Goal: Task Accomplishment & Management: Use online tool/utility

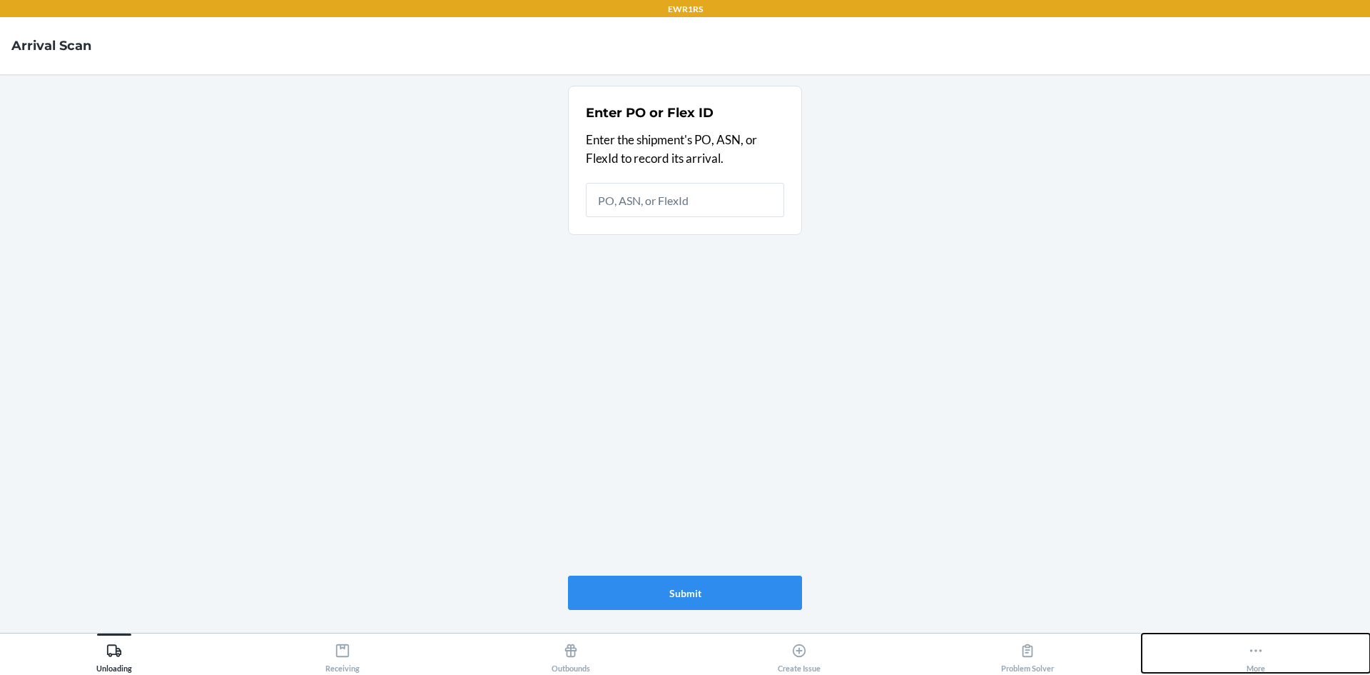
click at [1265, 657] on div "More" at bounding box center [1256, 655] width 19 height 36
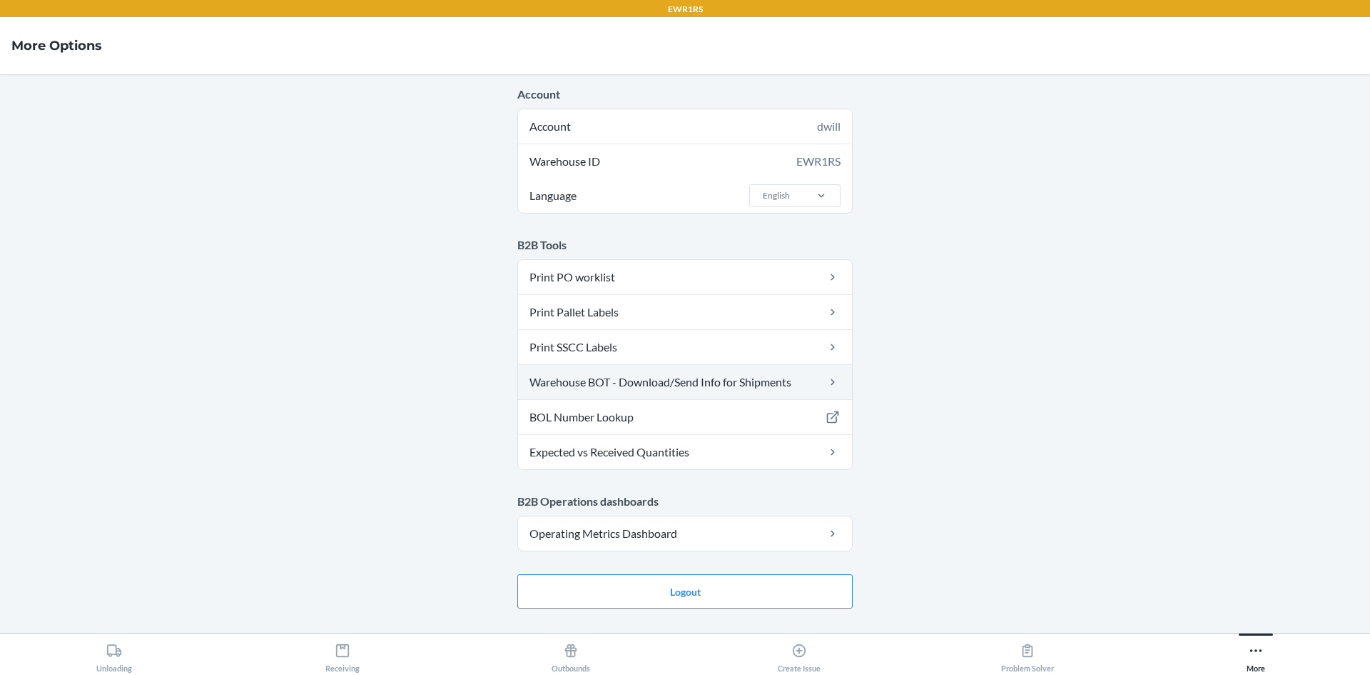
click at [645, 376] on link "Warehouse BOT - Download/Send Info for Shipments" at bounding box center [685, 382] width 334 height 34
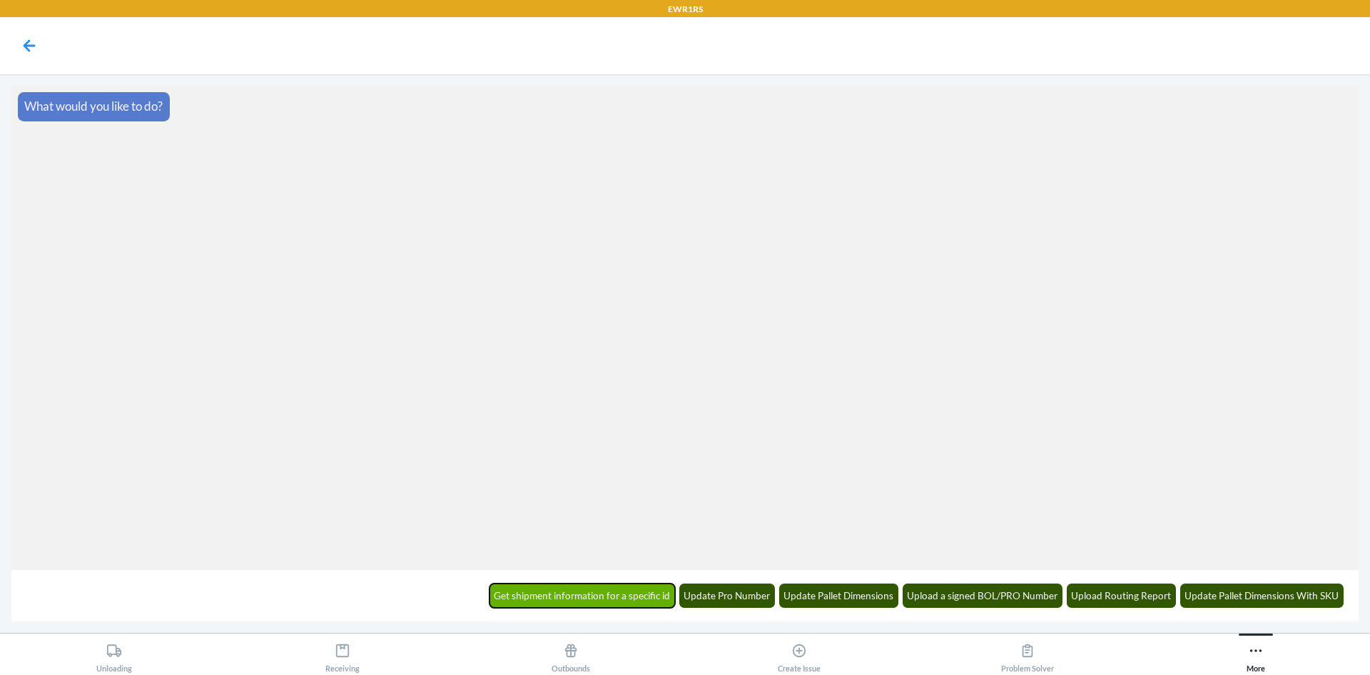
click at [644, 605] on button "Get shipment information for a specific id" at bounding box center [583, 595] width 186 height 24
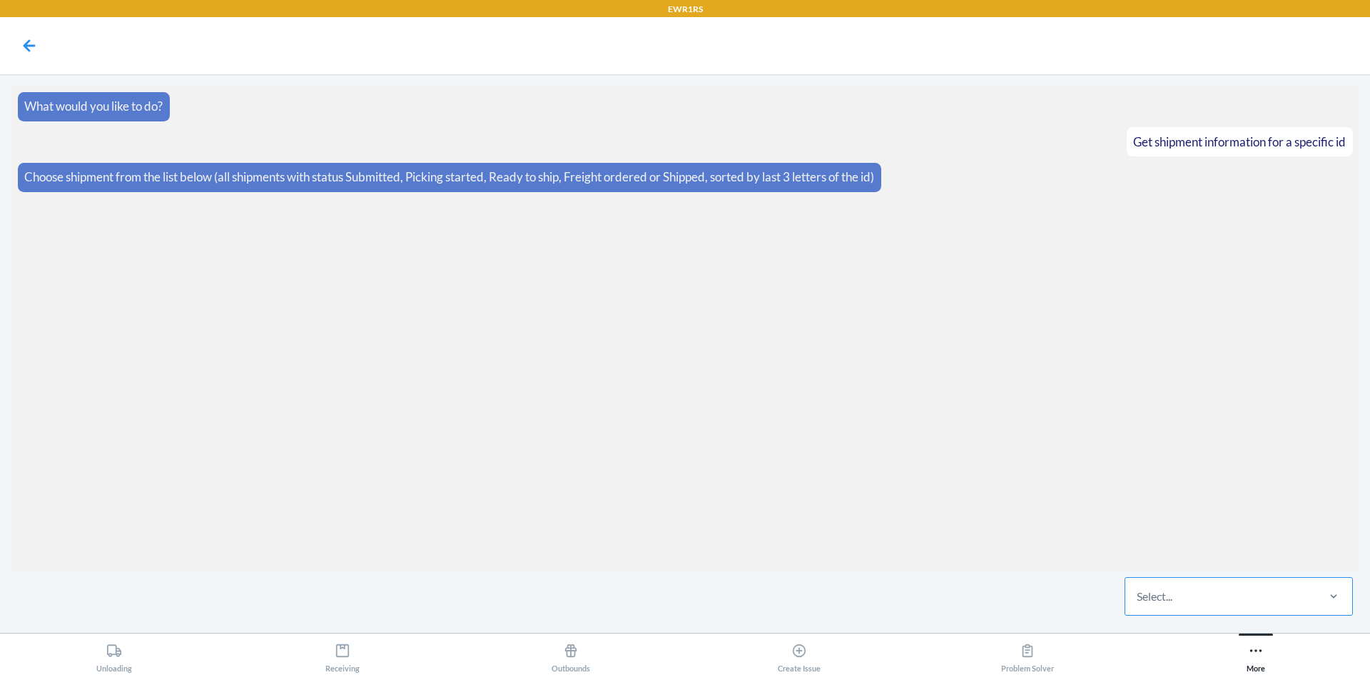
drag, startPoint x: 1223, startPoint y: 577, endPoint x: 1195, endPoint y: 601, distance: 36.5
click at [1220, 583] on div "Select..." at bounding box center [1221, 595] width 190 height 37
click at [1139, 587] on input "Select..." at bounding box center [1137, 595] width 1 height 17
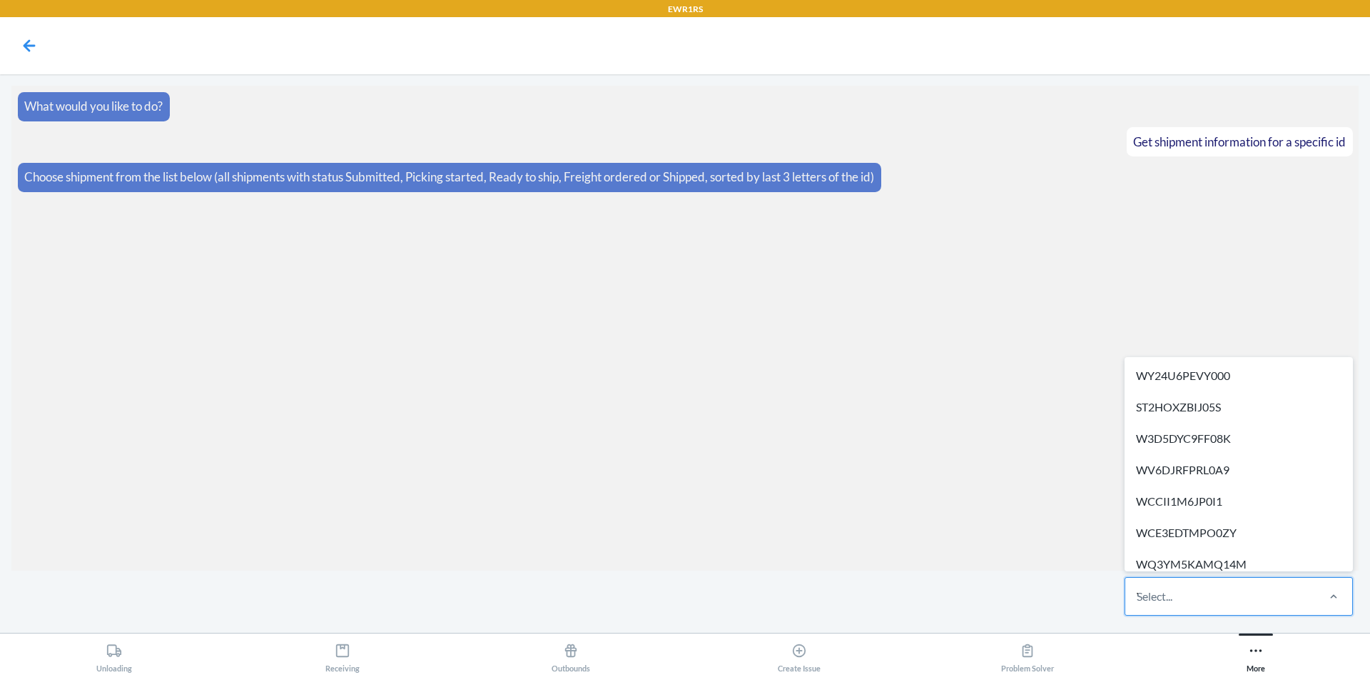
type input "WF4K2YDU0OHVC"
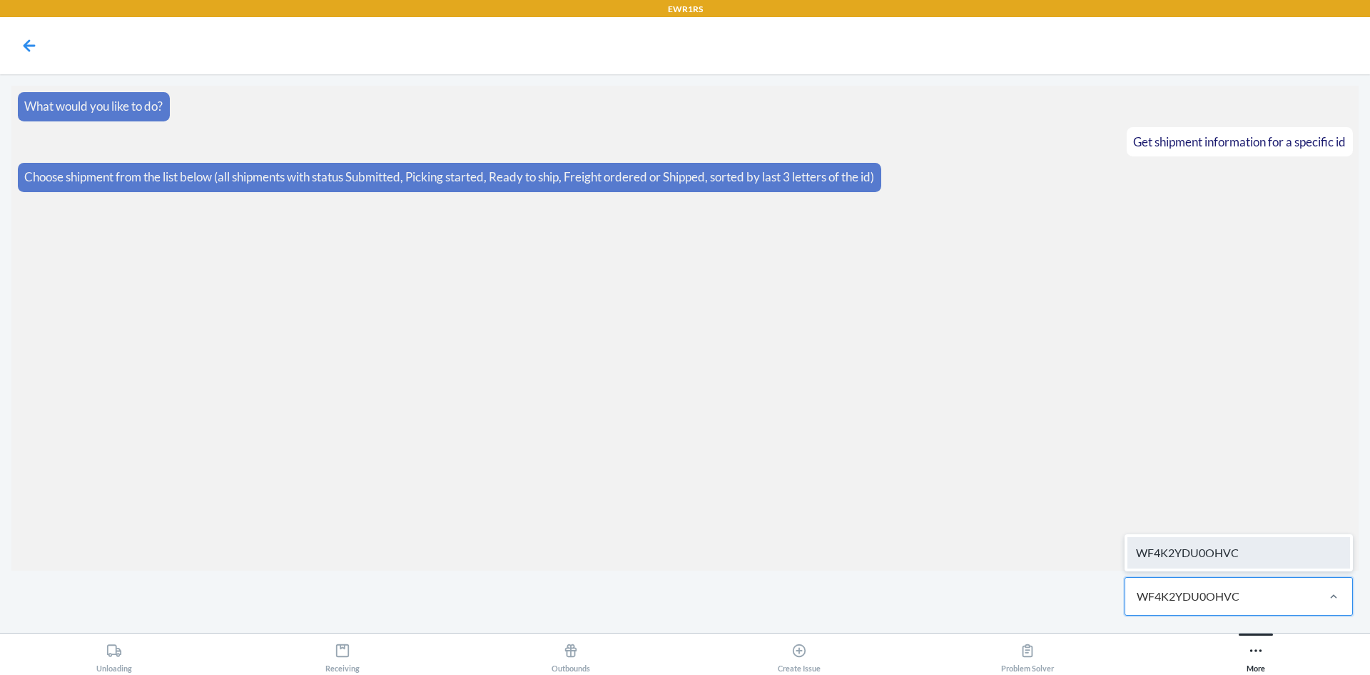
click at [1163, 546] on div "WF4K2YDU0OHVC" at bounding box center [1239, 552] width 223 height 31
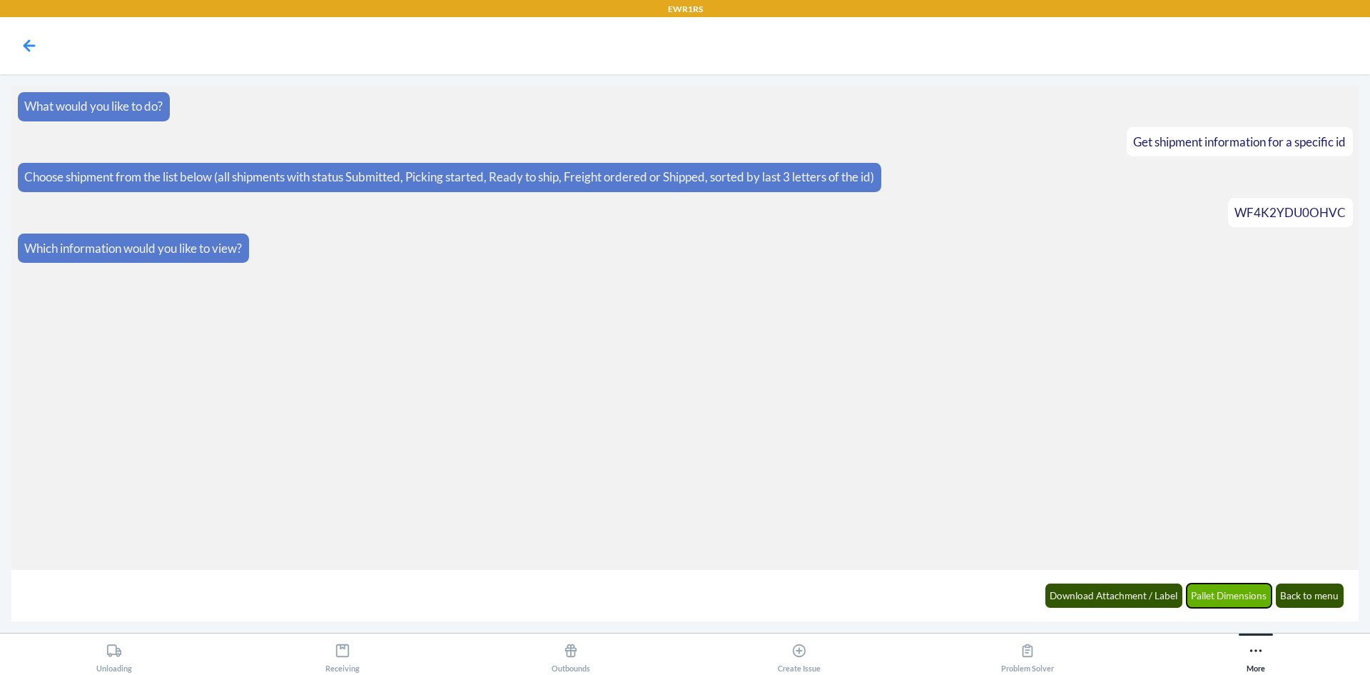
click at [1201, 604] on button "Pallet Dimensions" at bounding box center [1230, 595] width 86 height 24
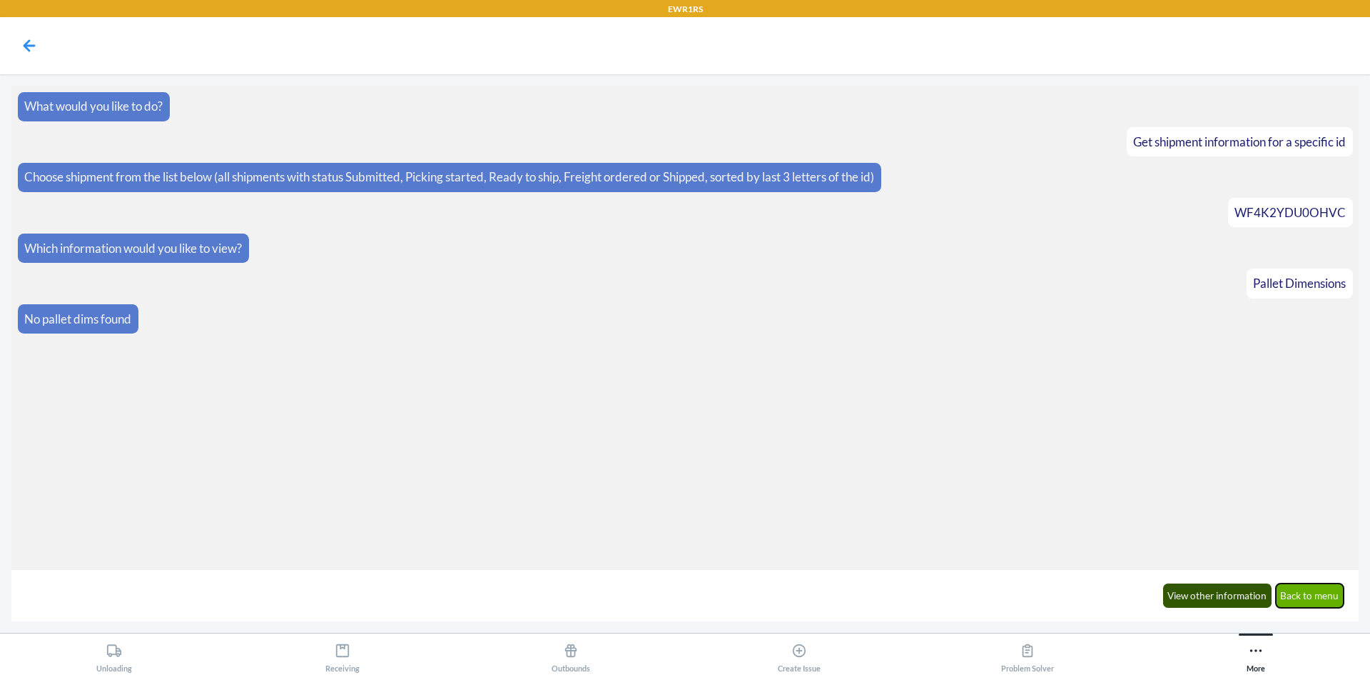
click at [1323, 600] on button "Back to menu" at bounding box center [1310, 595] width 69 height 24
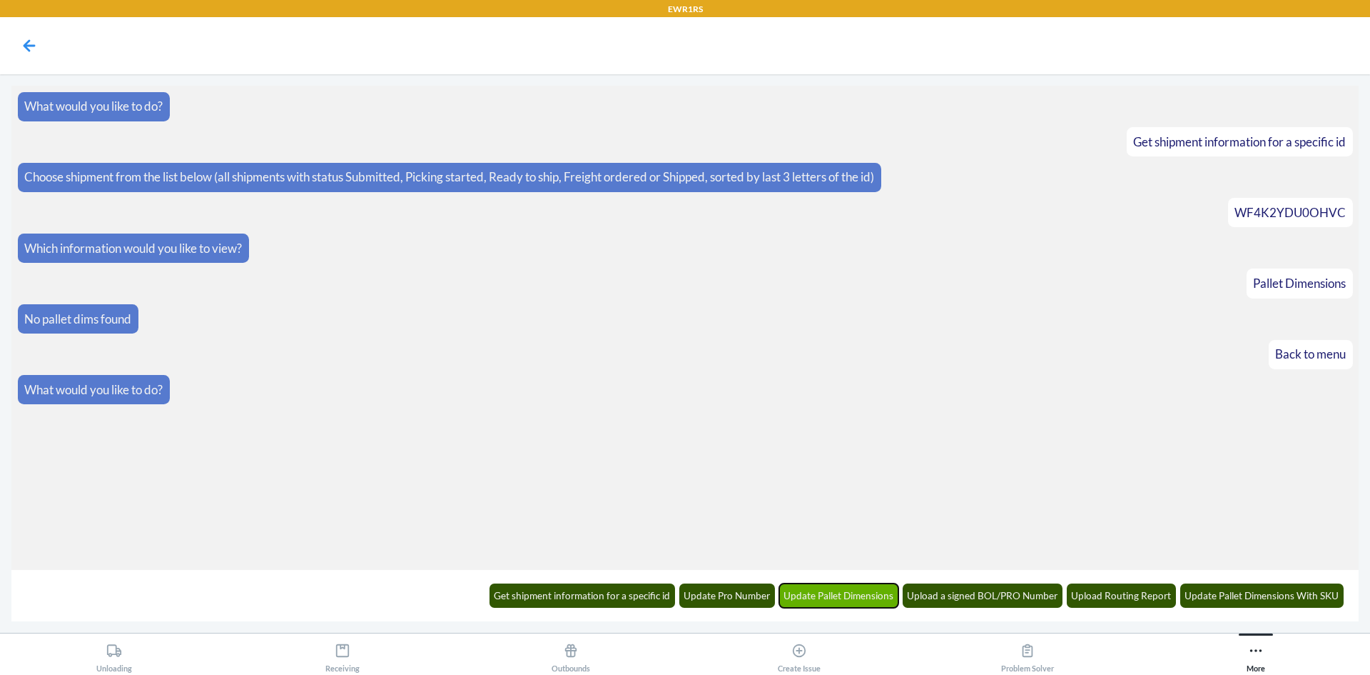
click at [867, 605] on button "Update Pallet Dimensions" at bounding box center [839, 595] width 120 height 24
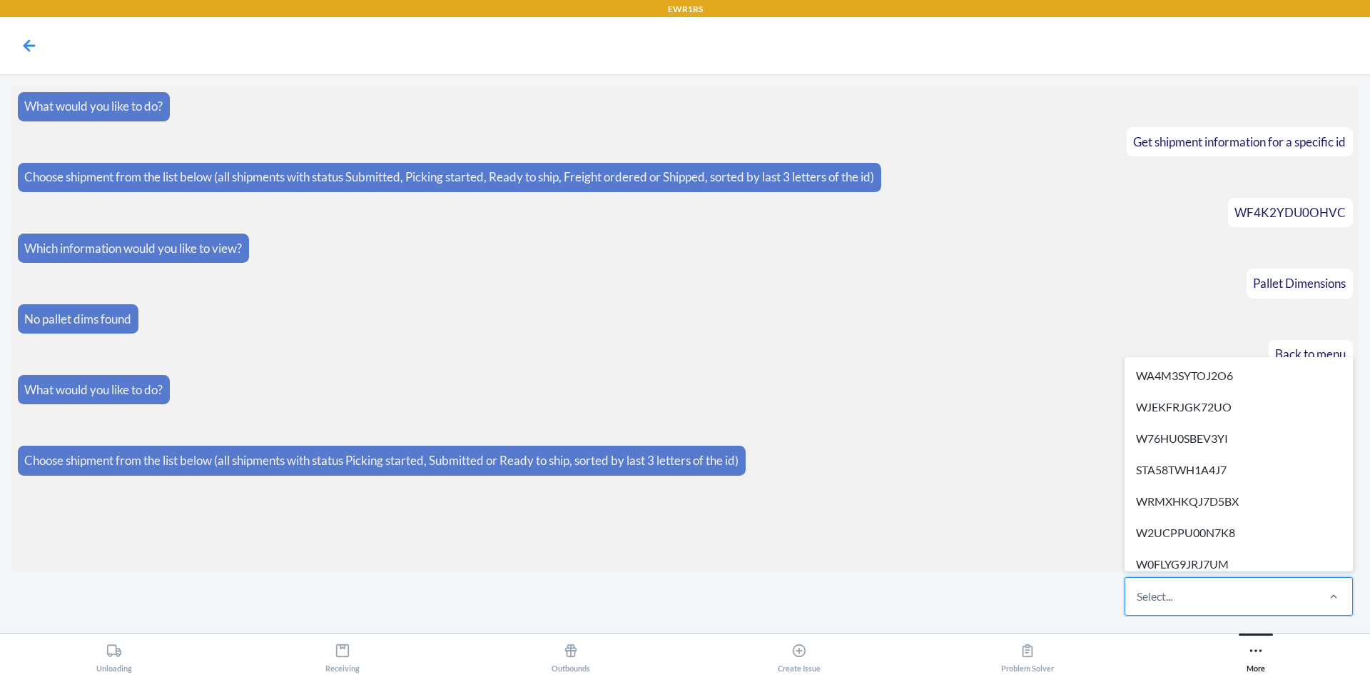
click at [1175, 592] on div "Select..." at bounding box center [1221, 595] width 190 height 37
click at [1139, 592] on input "option WA4M3SYTOJ2O6 focused, 1 of 22. 22 results available. Use Up and Down to…" at bounding box center [1137, 595] width 1 height 17
type input "WF4K2YDU0OHVC"
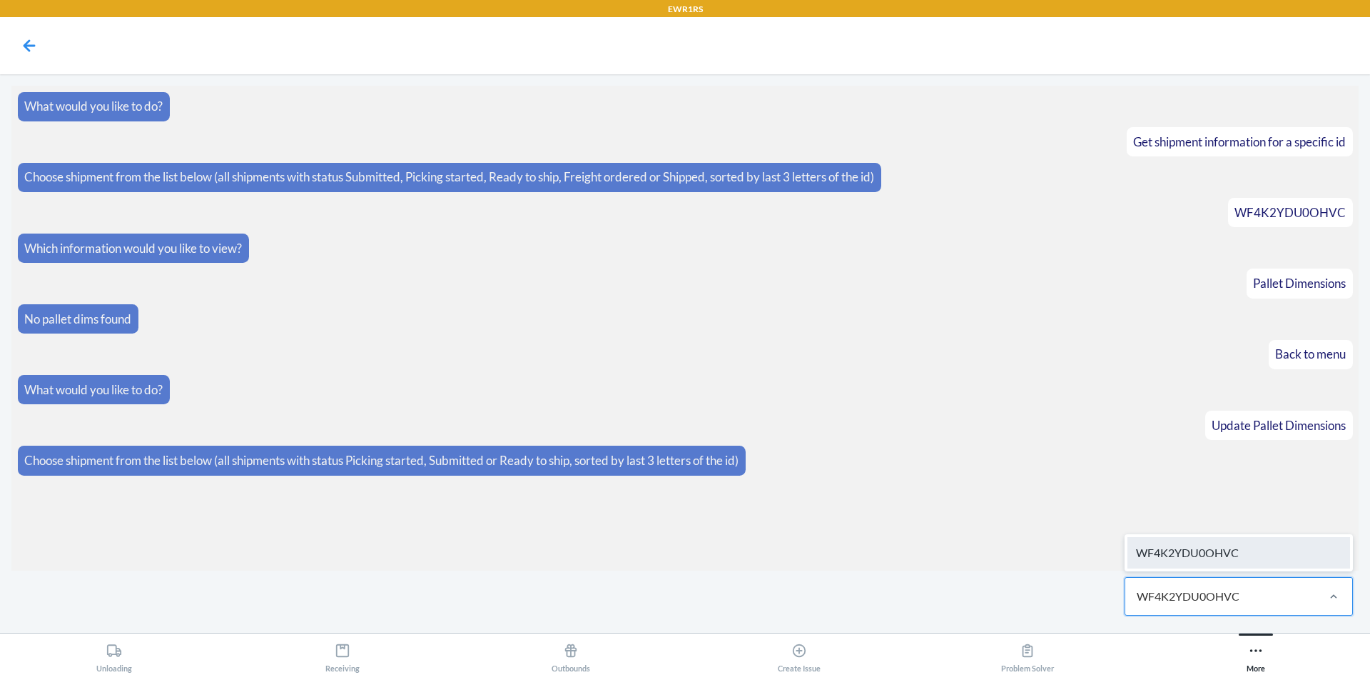
click at [1283, 544] on div "WF4K2YDU0OHVC" at bounding box center [1239, 552] width 223 height 31
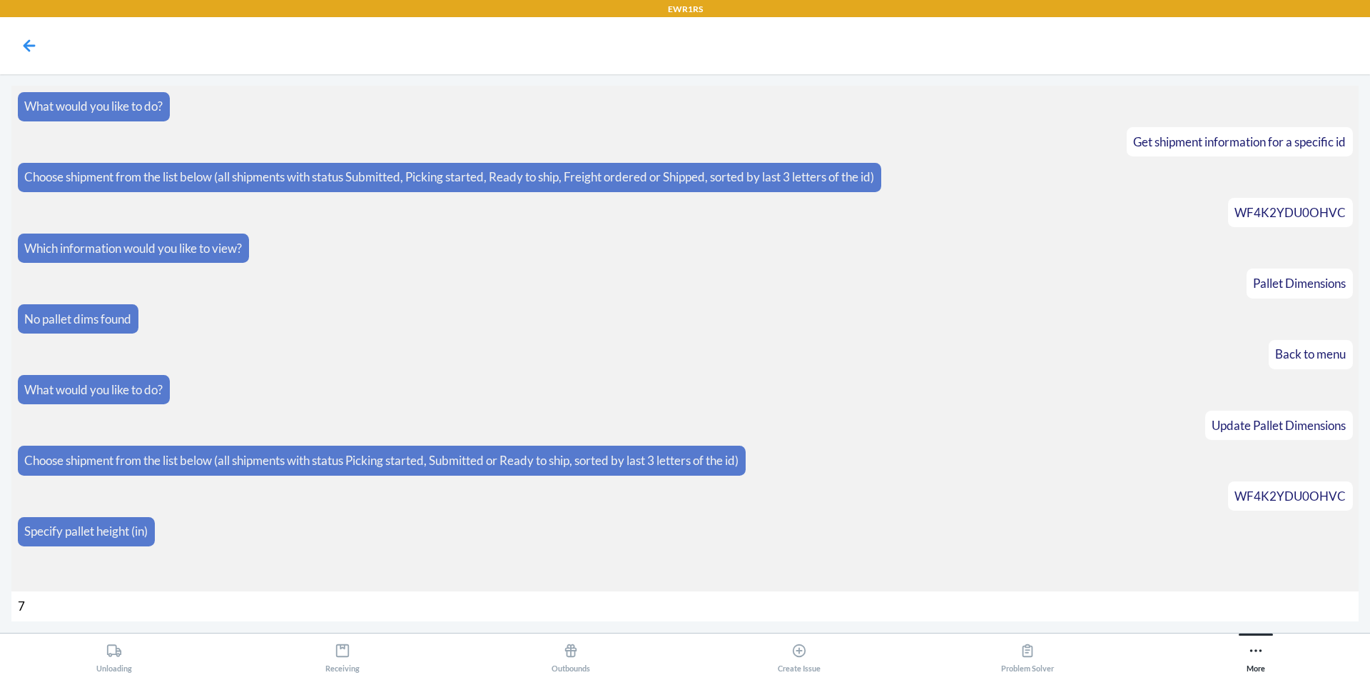
type input "73"
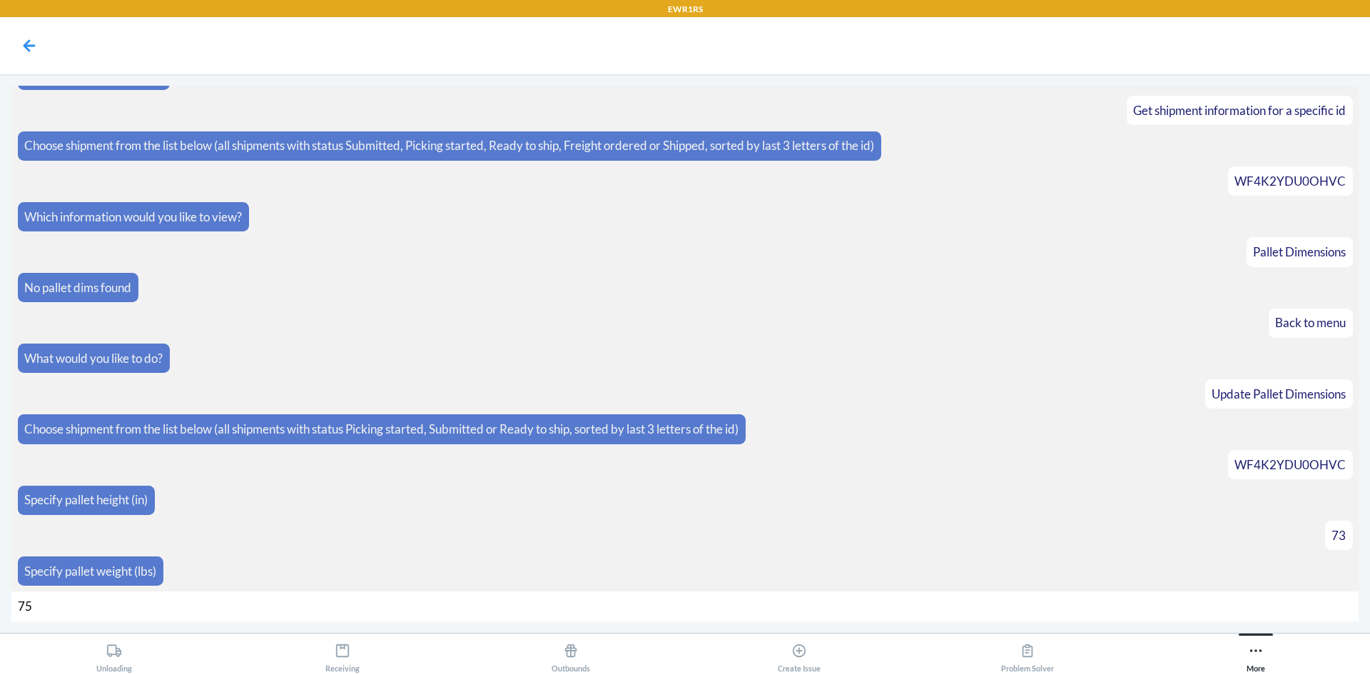
type input "750"
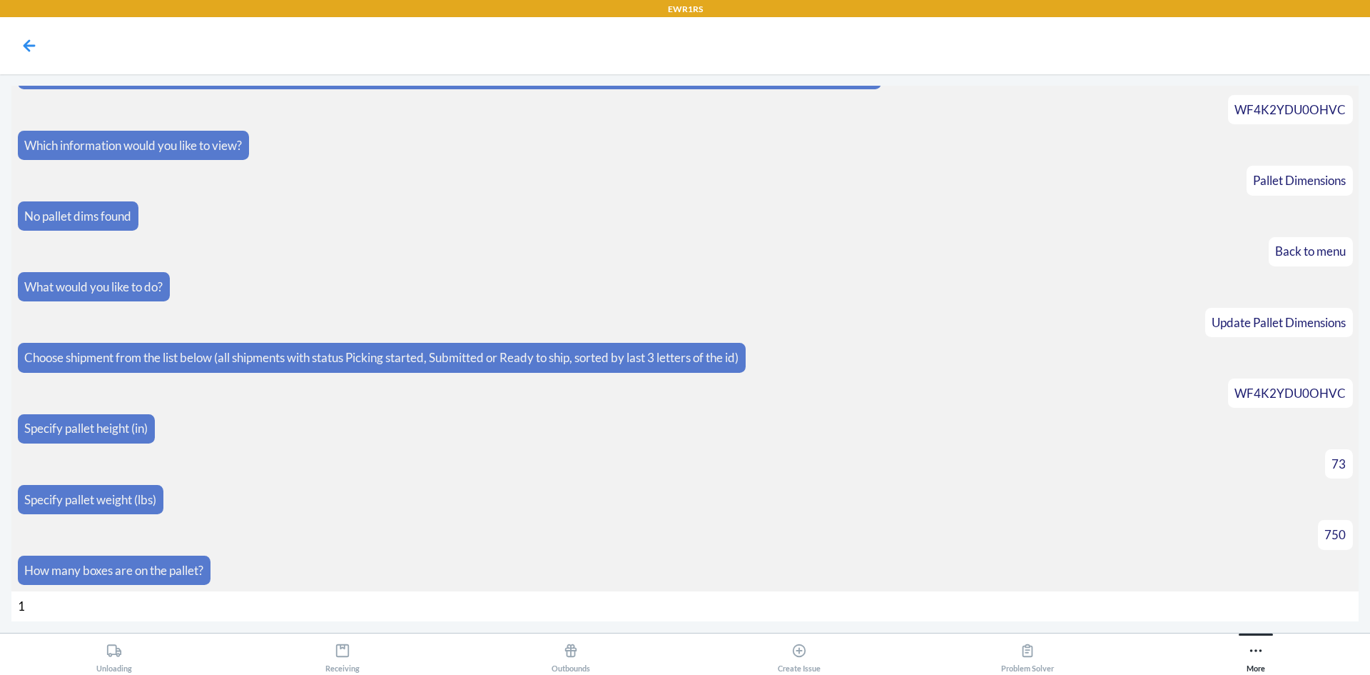
type input "16"
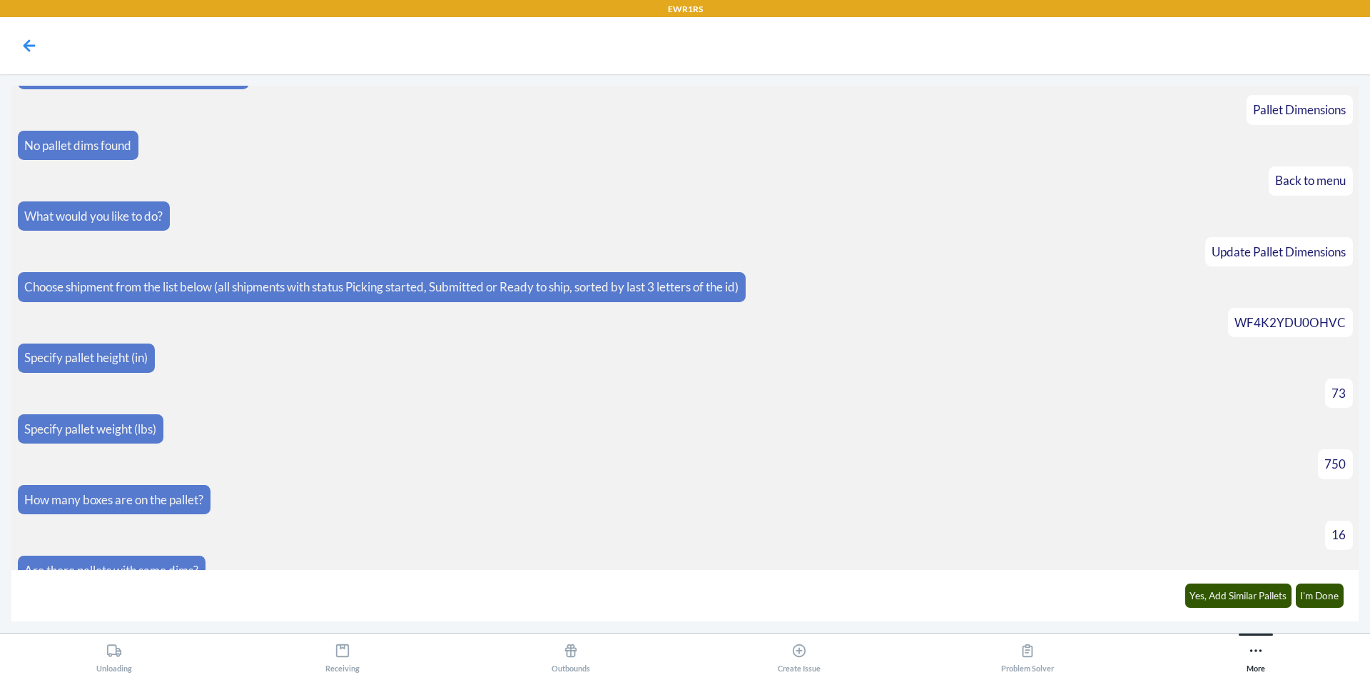
scroll to position [195, 0]
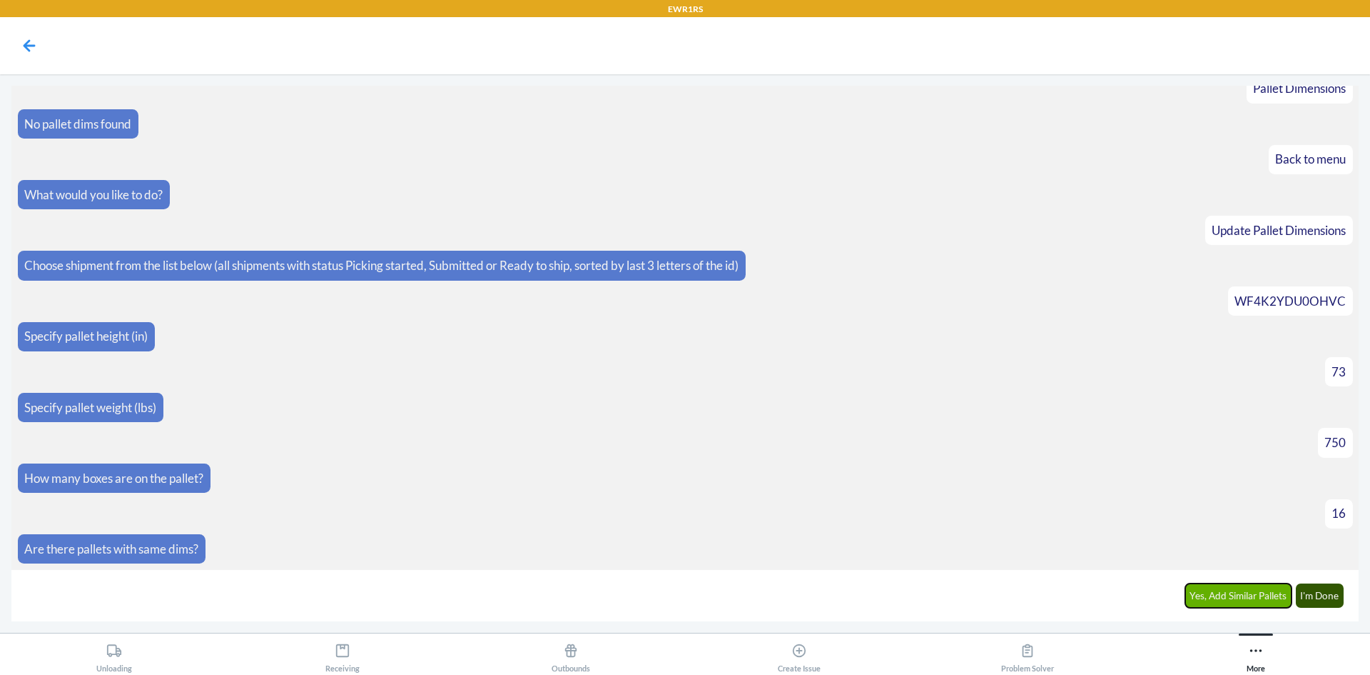
click at [1270, 591] on button "Yes, Add Similar Pallets" at bounding box center [1239, 595] width 107 height 24
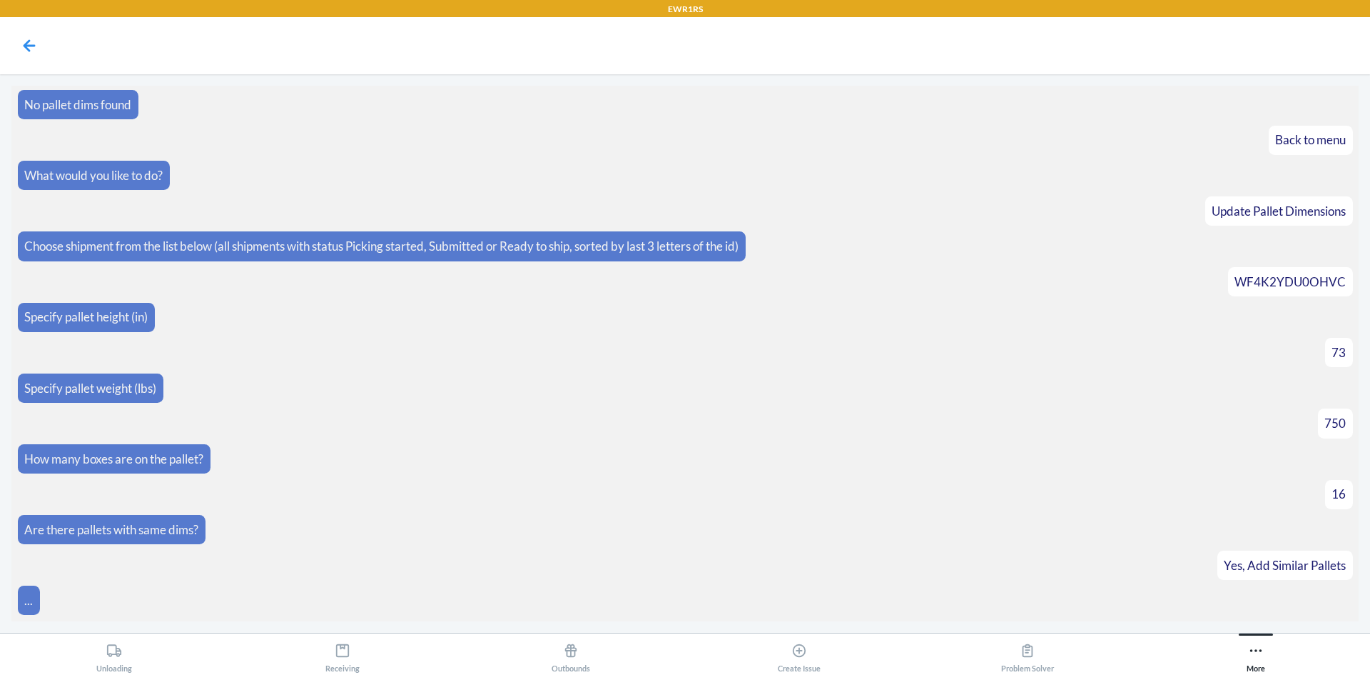
scroll to position [244, 0]
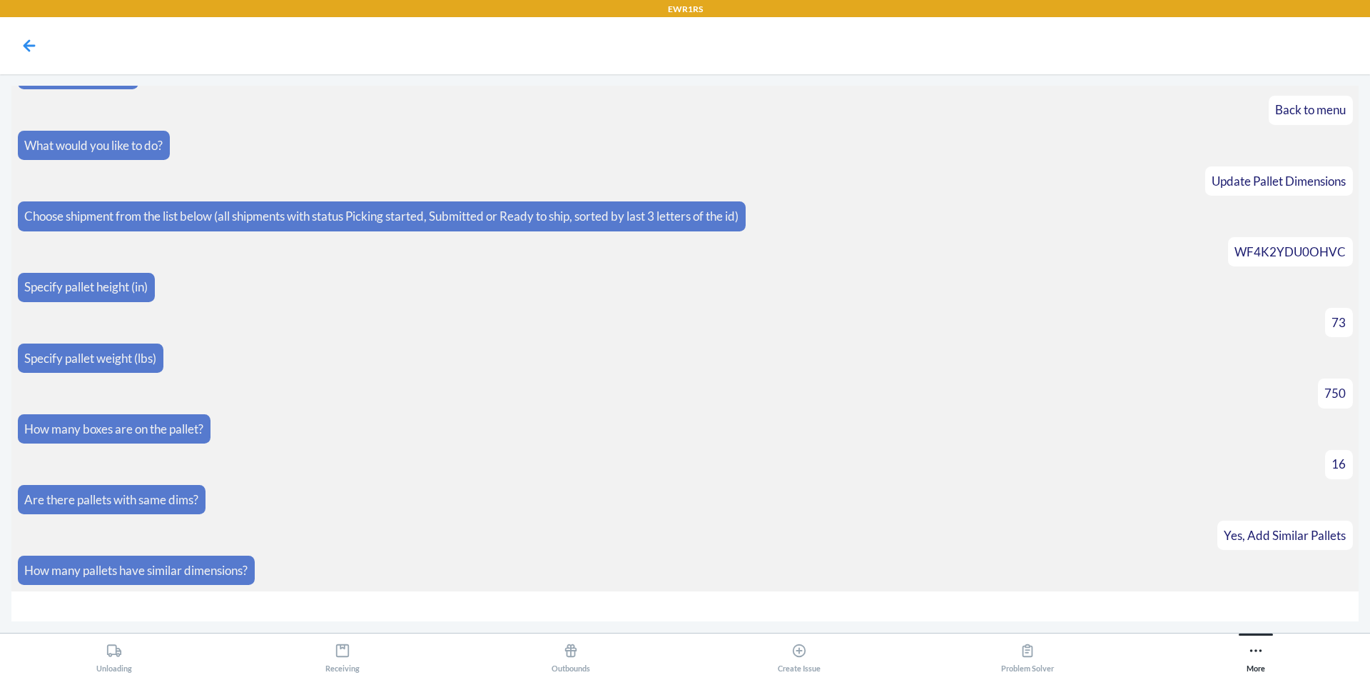
type input "4"
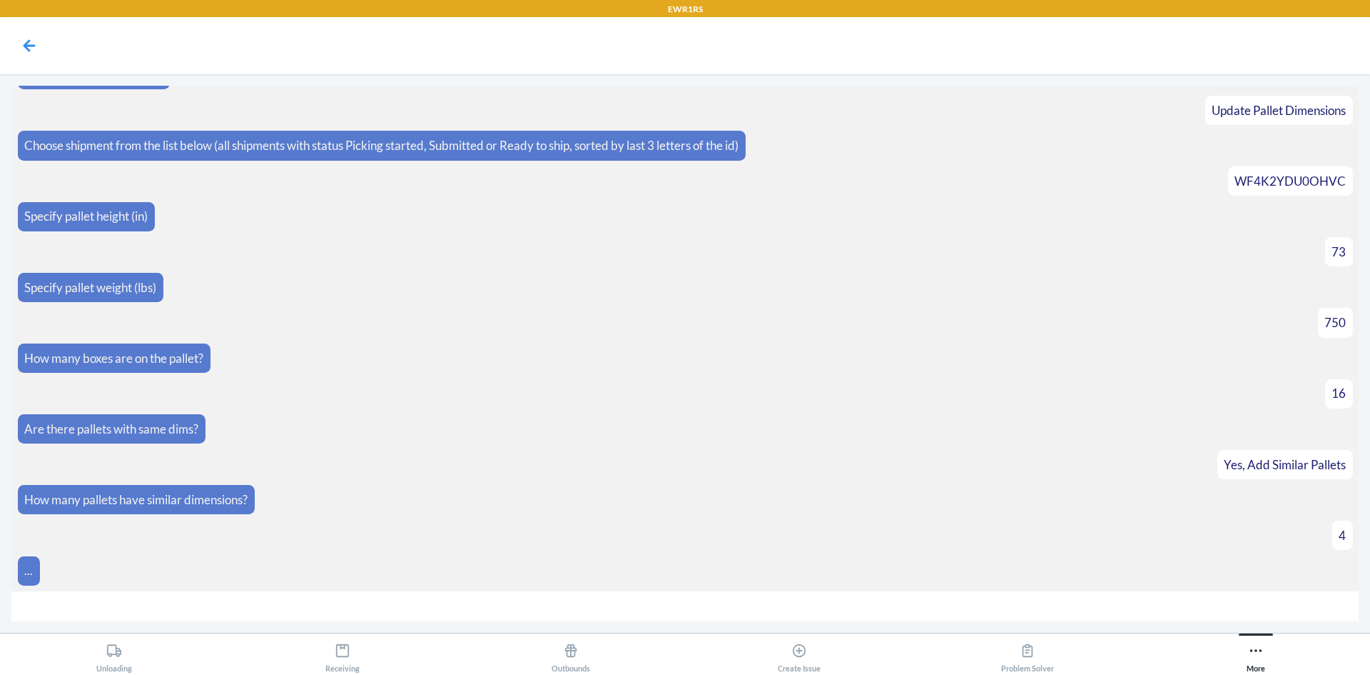
scroll to position [428, 0]
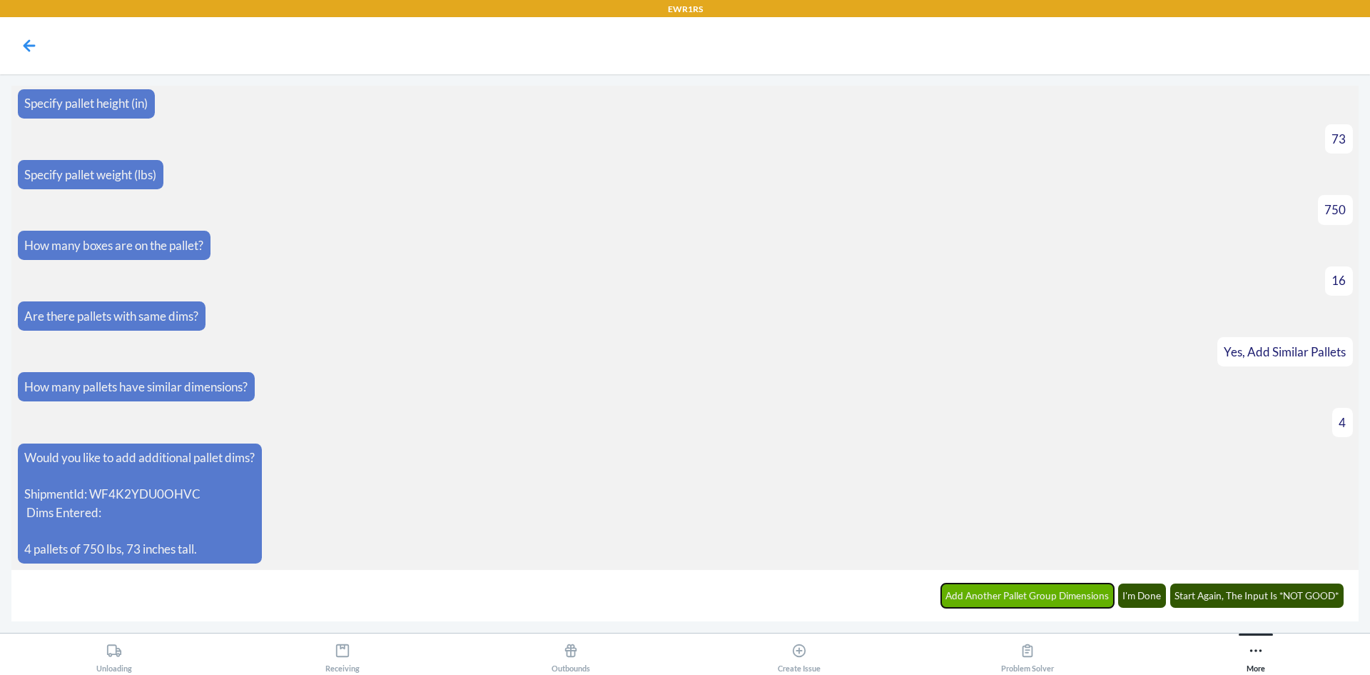
click at [985, 589] on button "Add Another Pallet Group Dimensions" at bounding box center [1027, 595] width 173 height 24
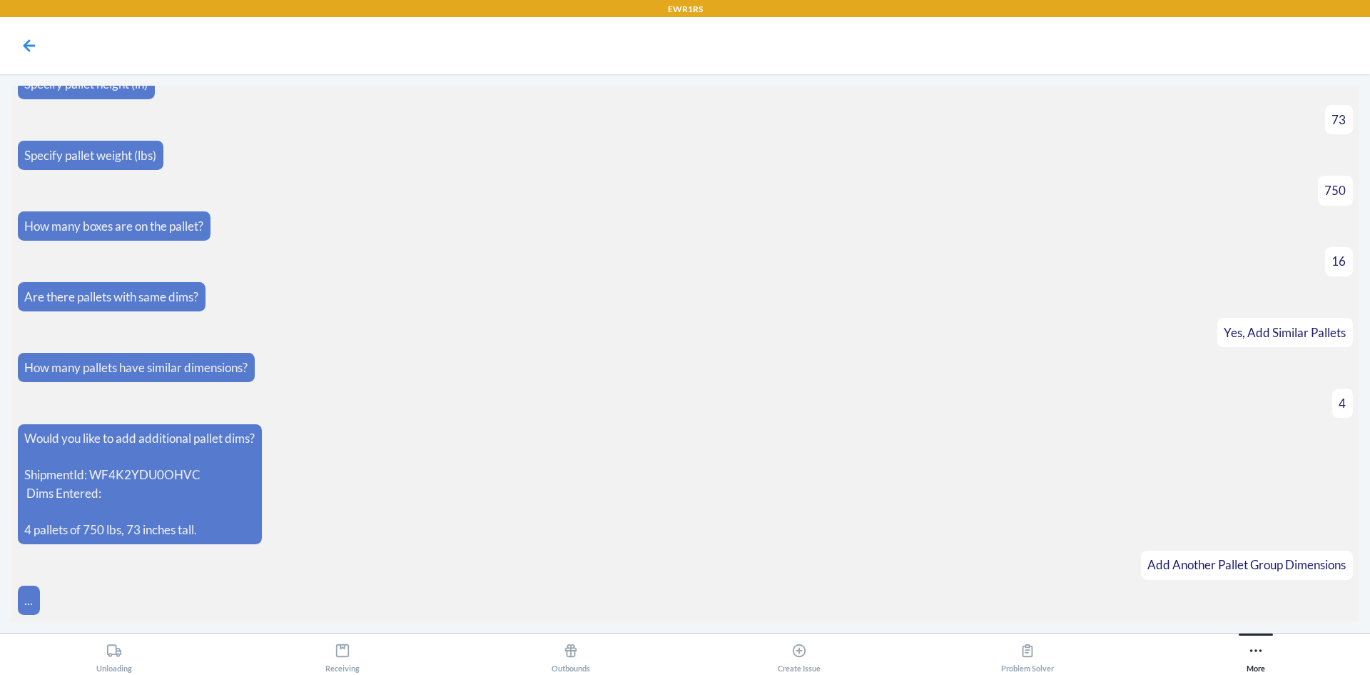
scroll to position [477, 0]
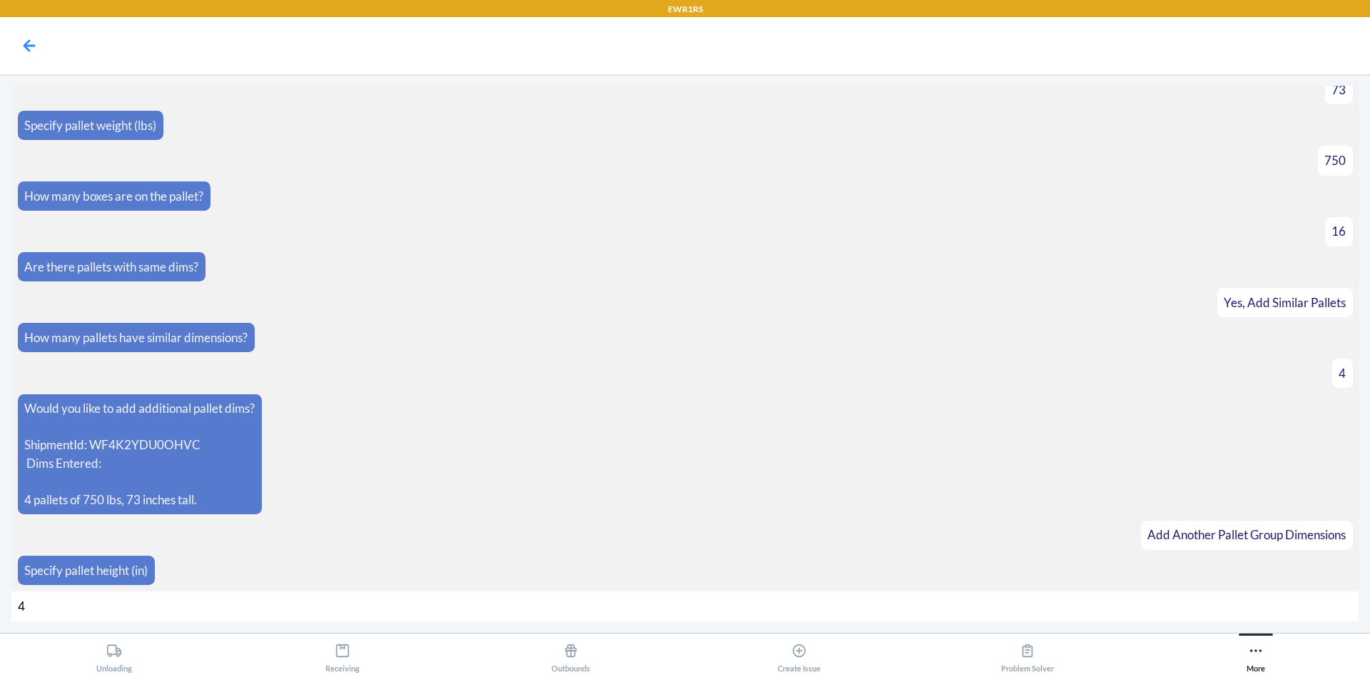
type input "40"
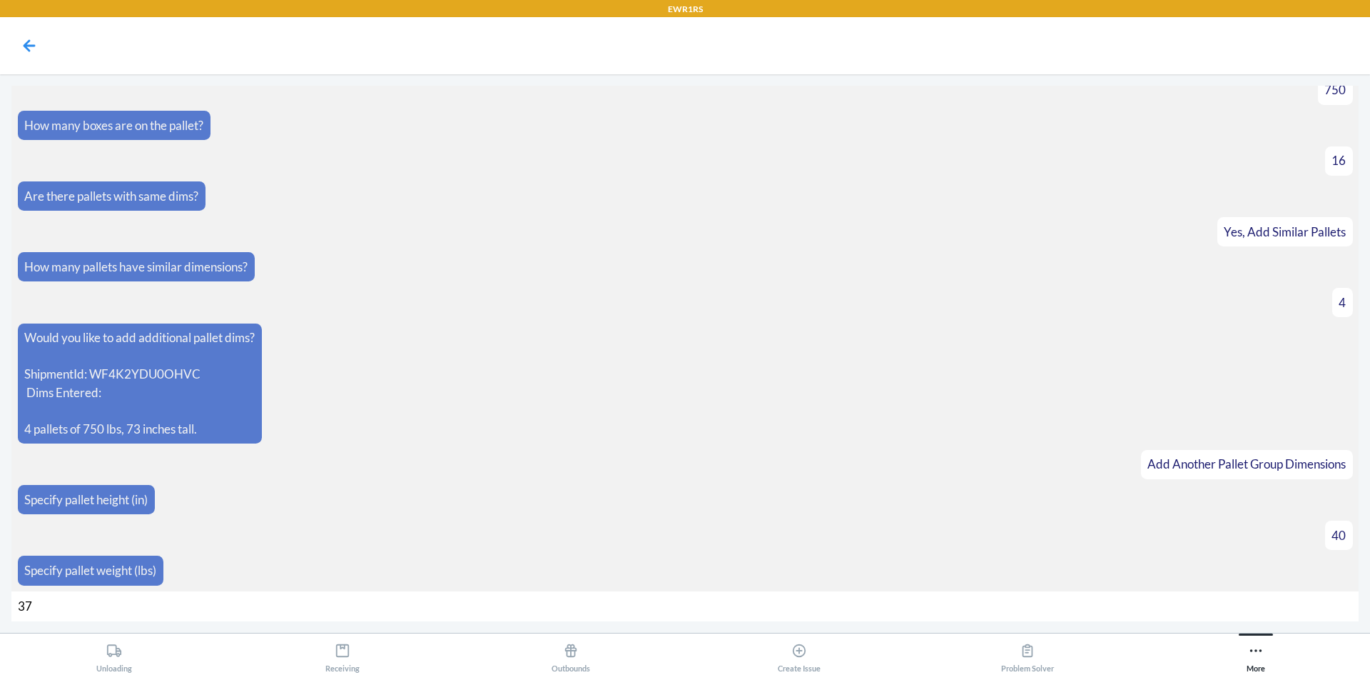
type input "375"
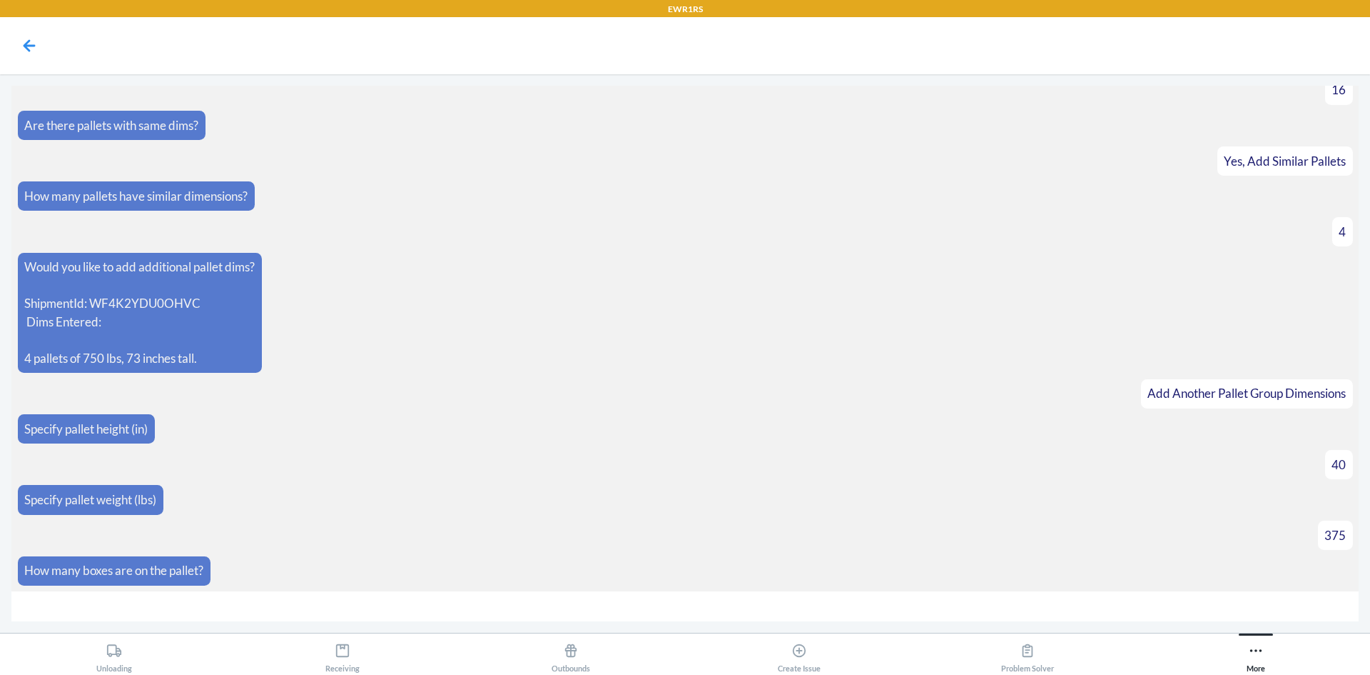
type input "9"
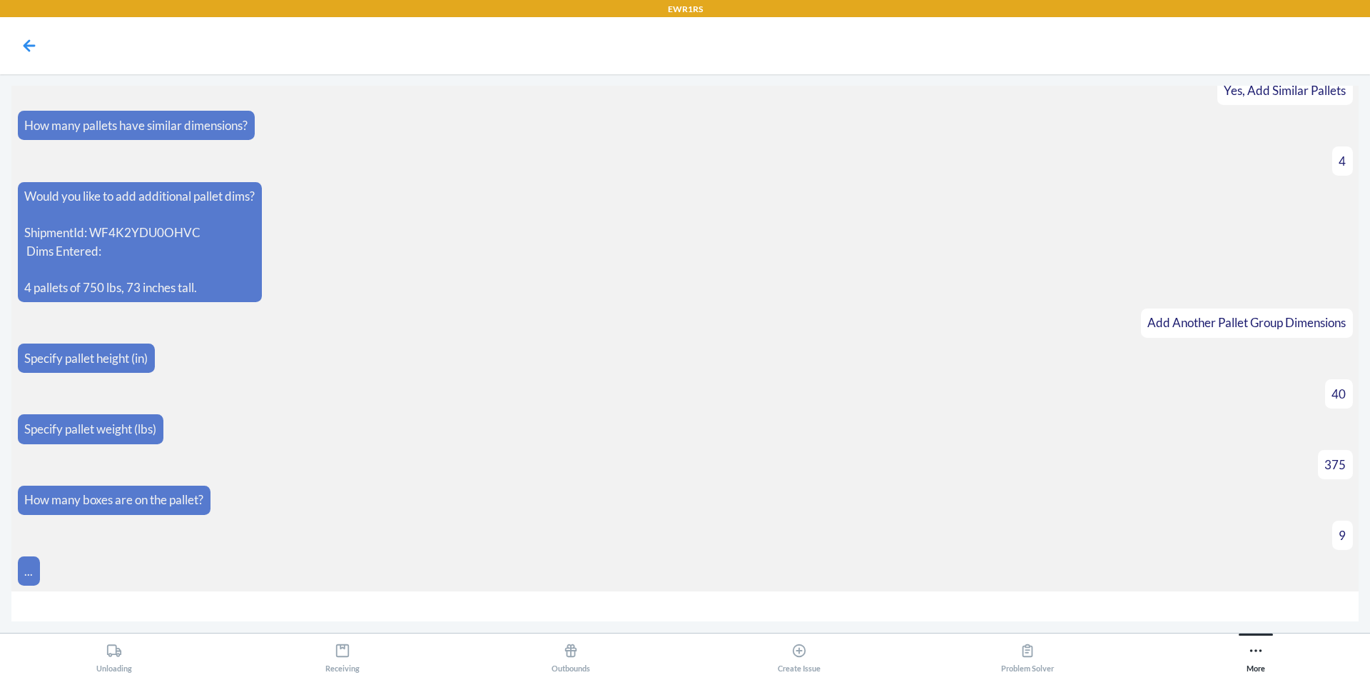
scroll to position [710, 0]
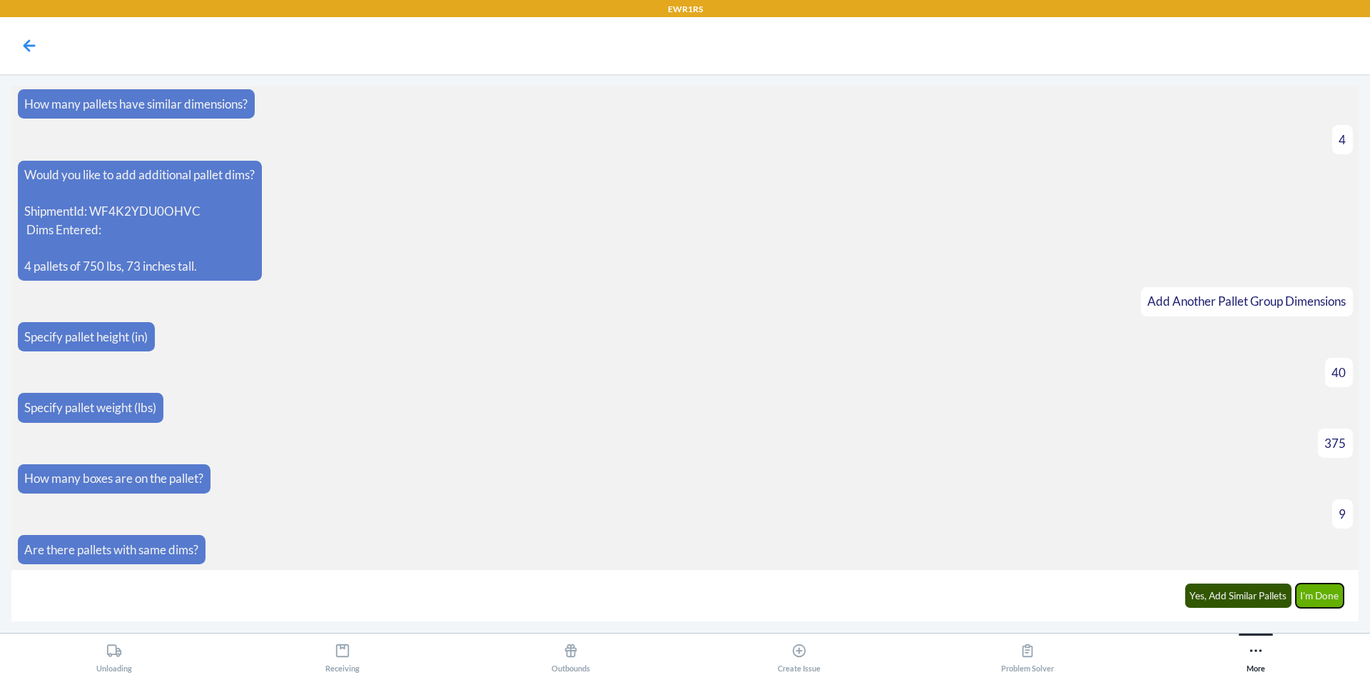
click at [1333, 601] on button "I'm Done" at bounding box center [1320, 595] width 49 height 24
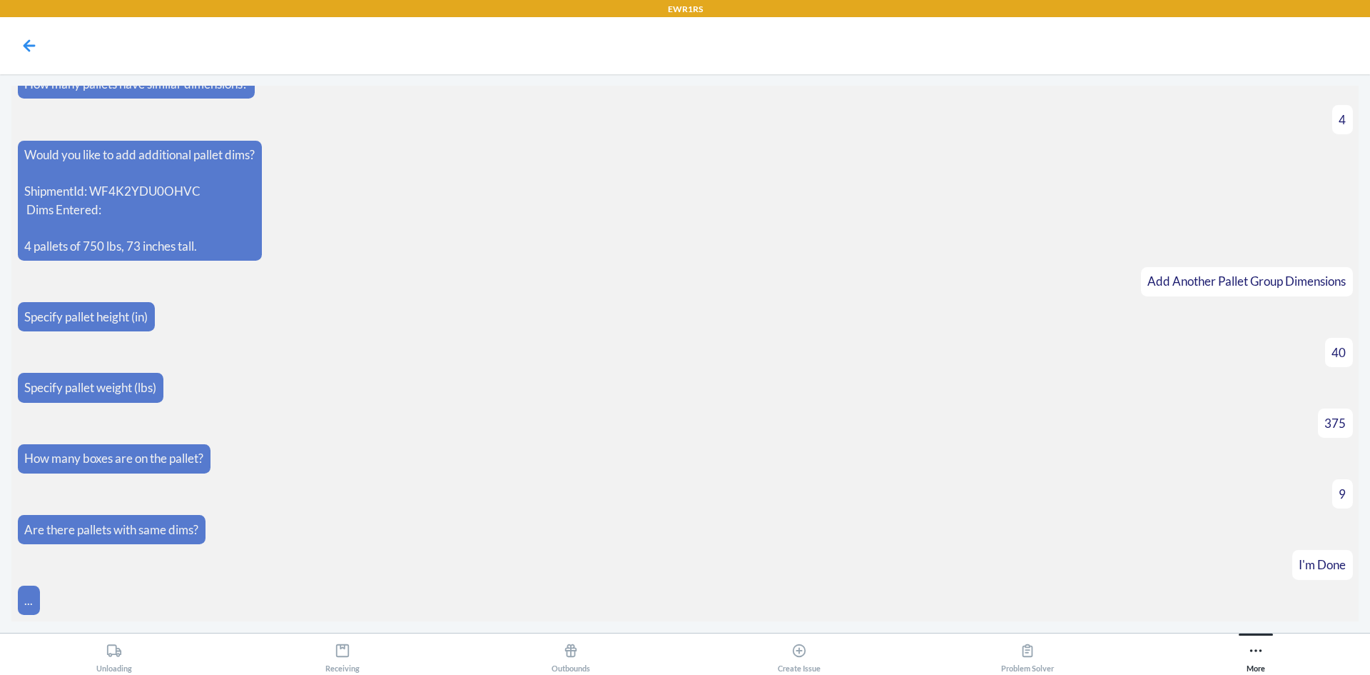
scroll to position [909, 0]
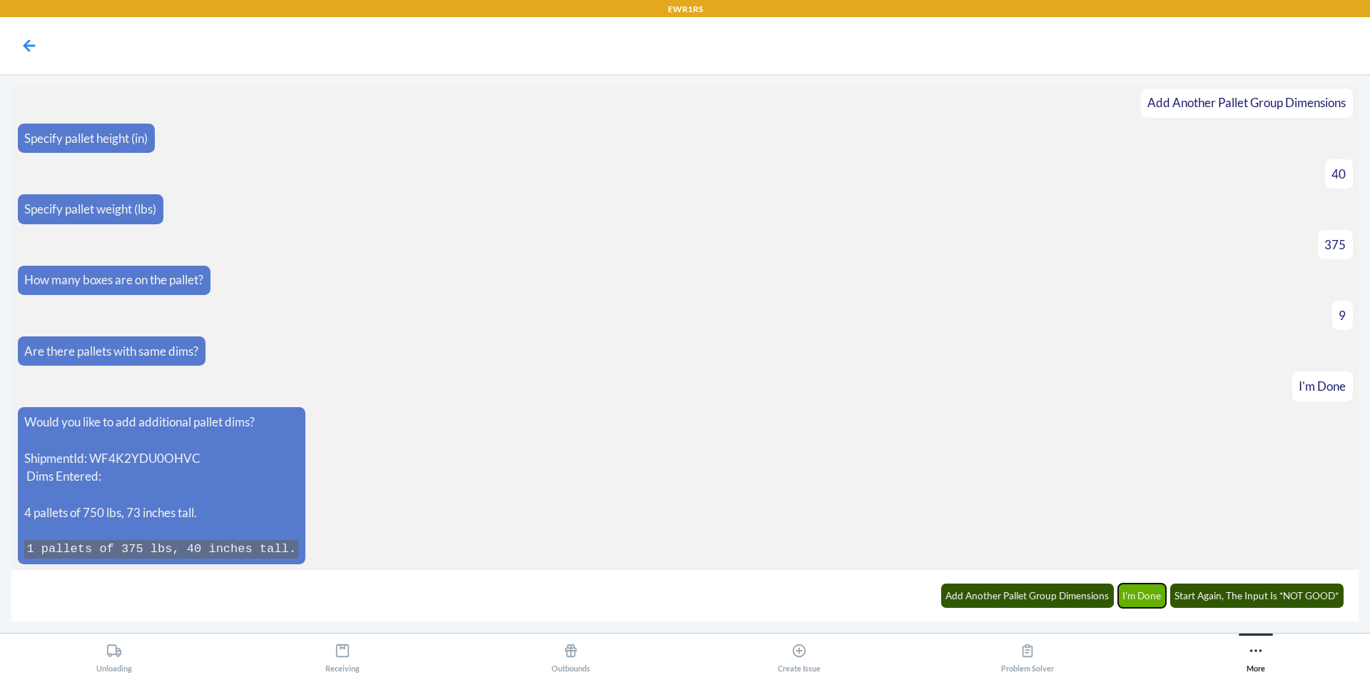
click at [1137, 594] on button "I'm Done" at bounding box center [1143, 595] width 49 height 24
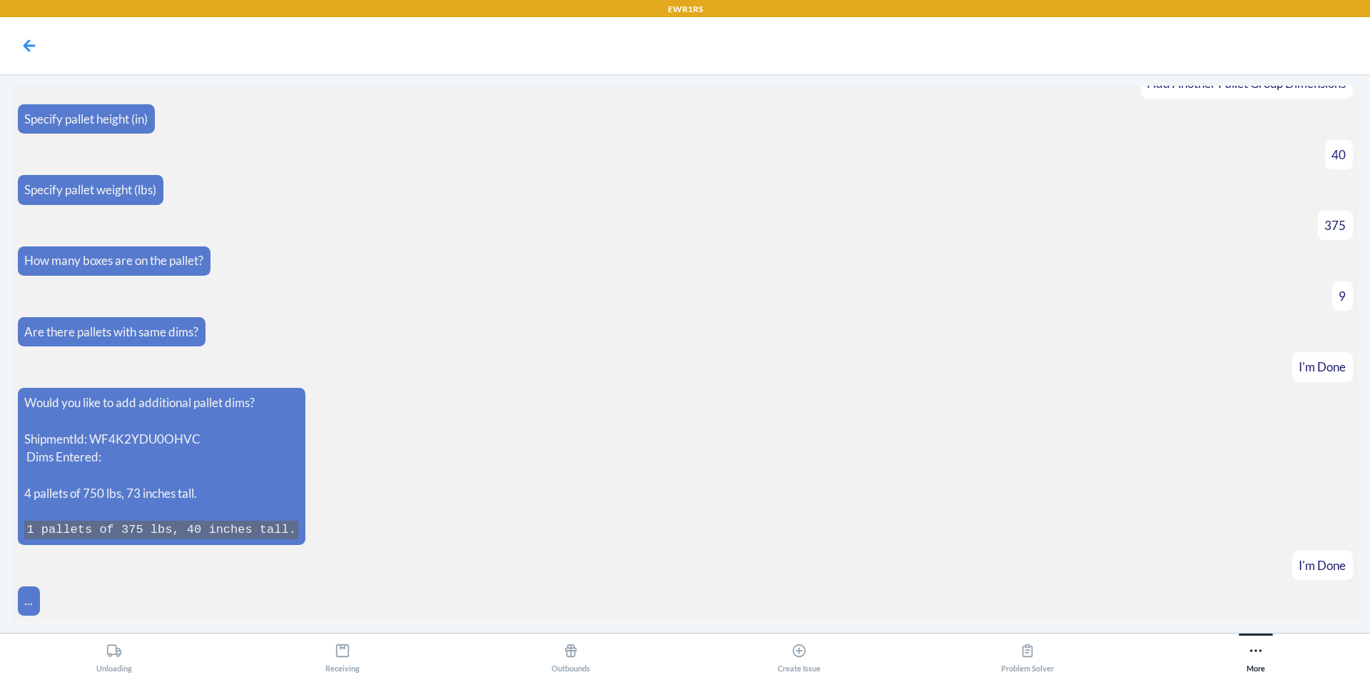
scroll to position [979, 0]
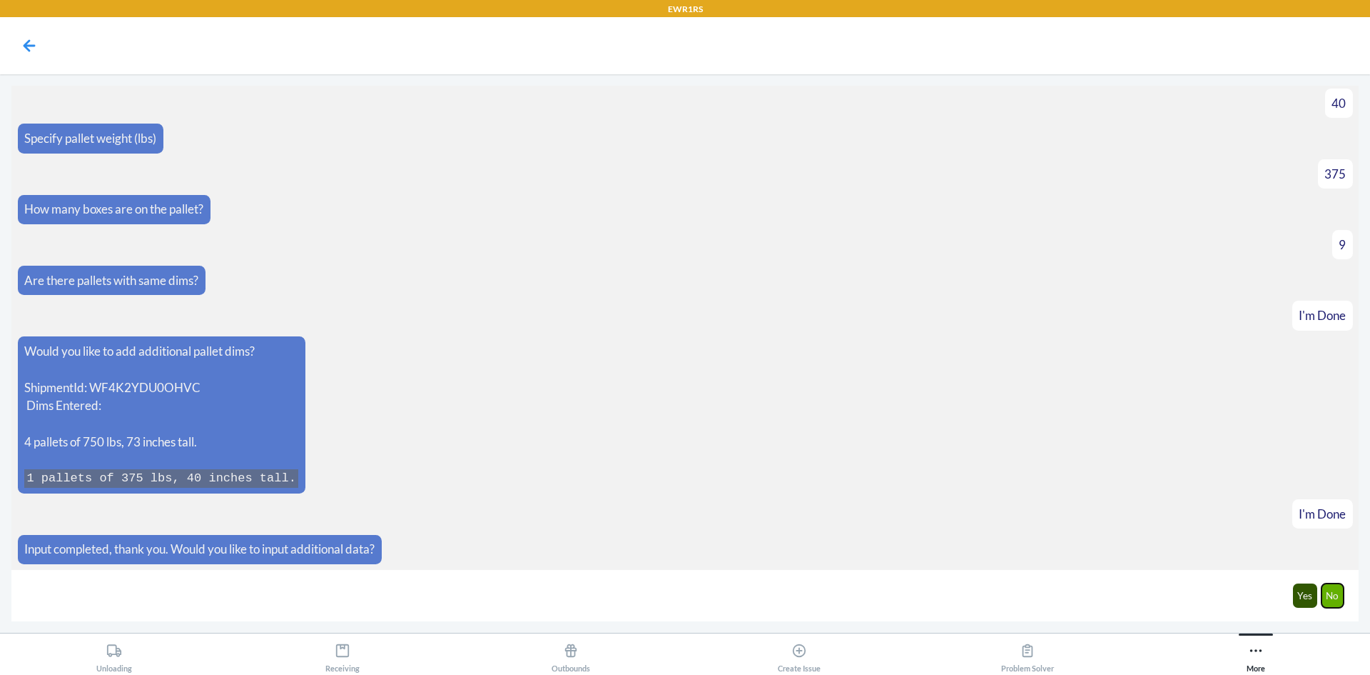
click at [1332, 591] on button "No" at bounding box center [1333, 595] width 23 height 24
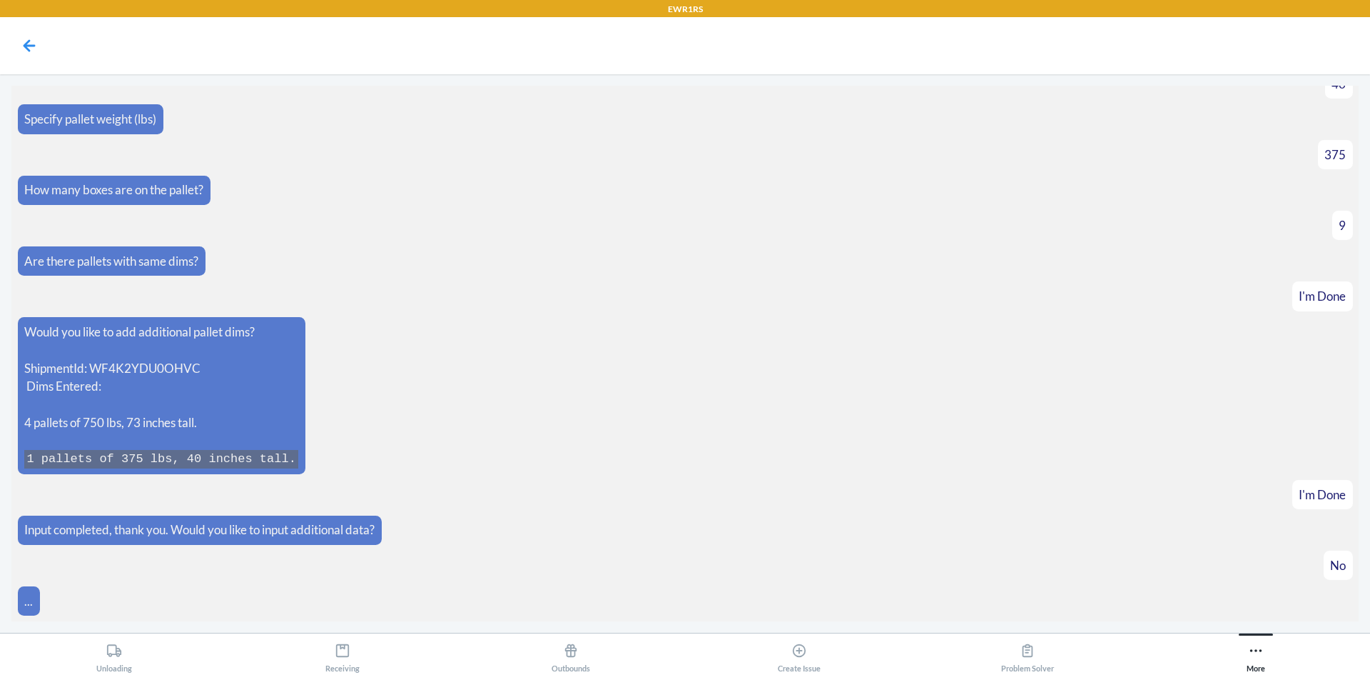
scroll to position [1050, 0]
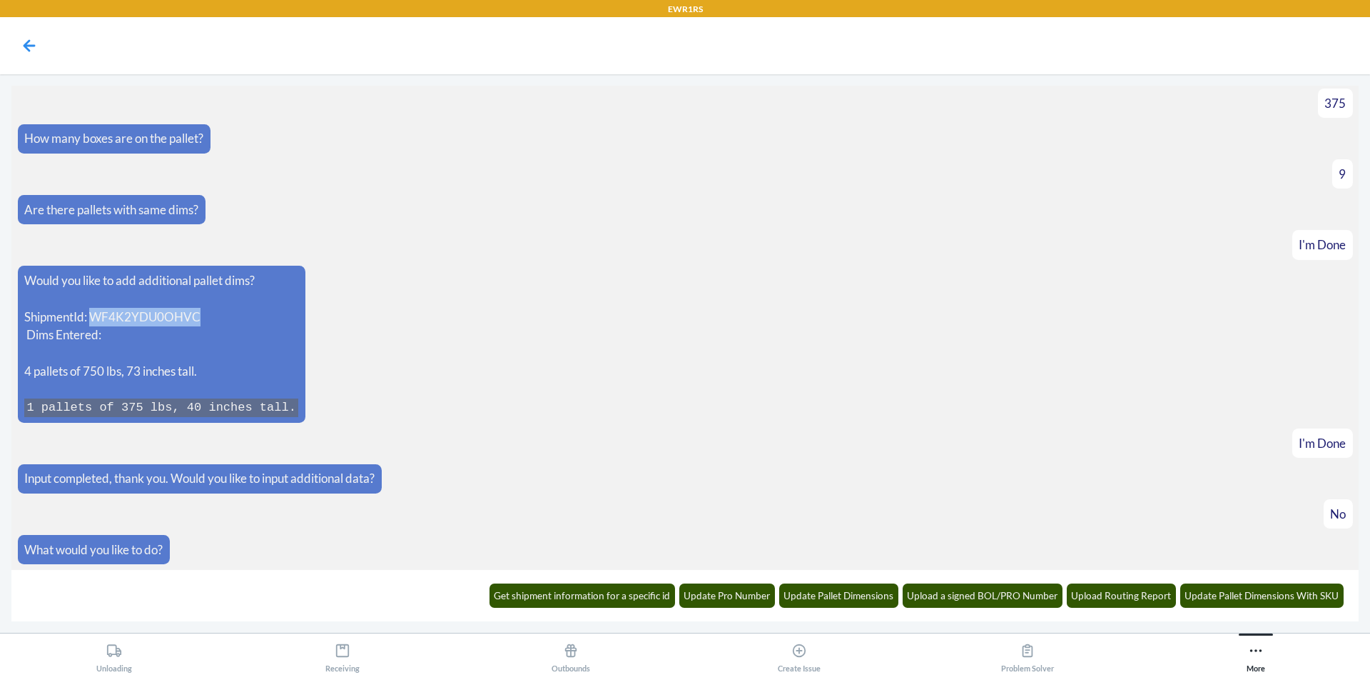
drag, startPoint x: 202, startPoint y: 319, endPoint x: 96, endPoint y: 312, distance: 106.6
click at [96, 312] on p "ShipmentId: WF4K2YDU0OHVC Dims Entered:" at bounding box center [161, 326] width 274 height 36
copy p "WF4K2YDU0OHVC"
